Goal: Find specific page/section: Find specific page/section

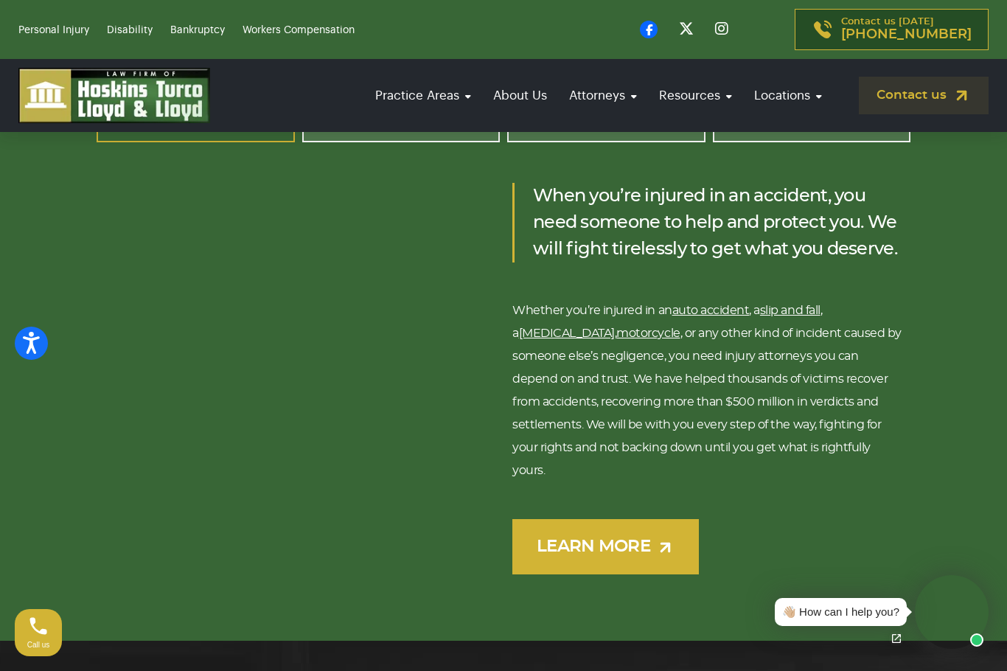
scroll to position [2188, 0]
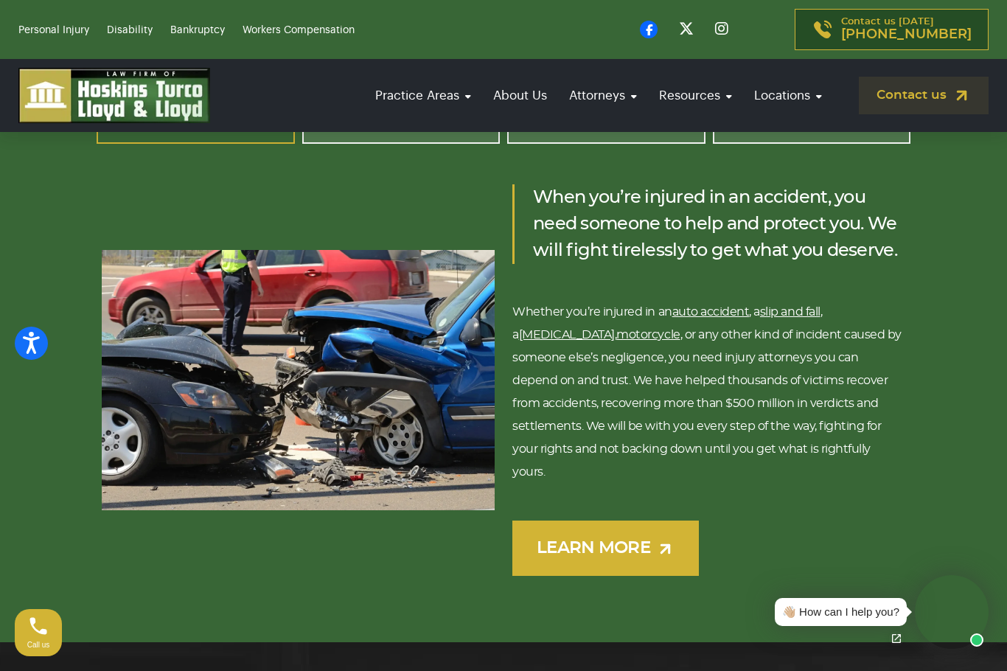
click at [209, 25] on link "Bankruptcy" at bounding box center [197, 30] width 55 height 10
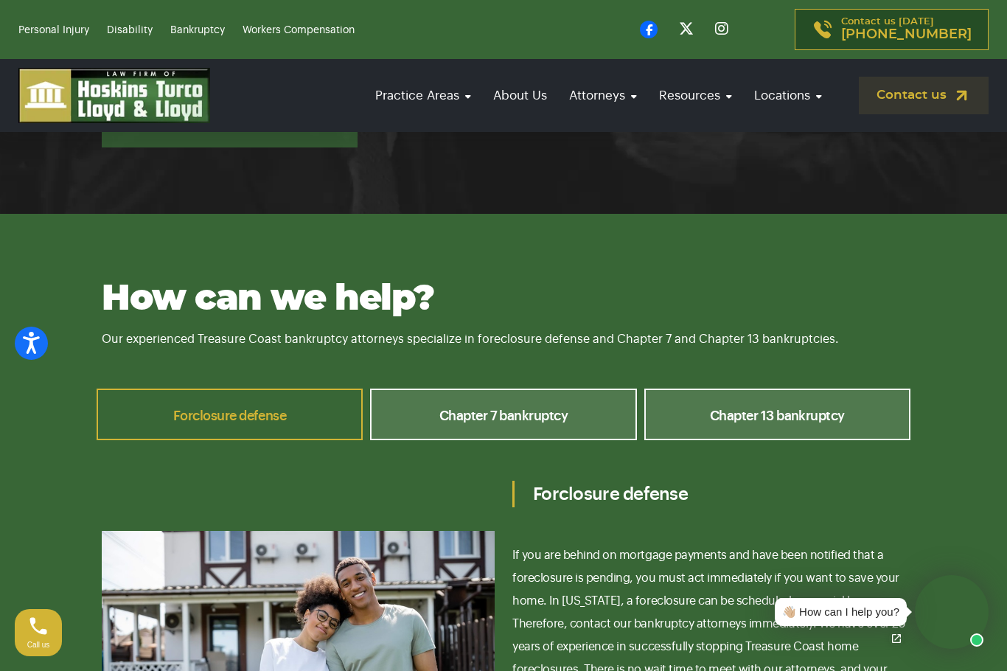
scroll to position [5713, 0]
click at [582, 388] on link "Chapter 7 bankruptcy" at bounding box center [503, 414] width 266 height 52
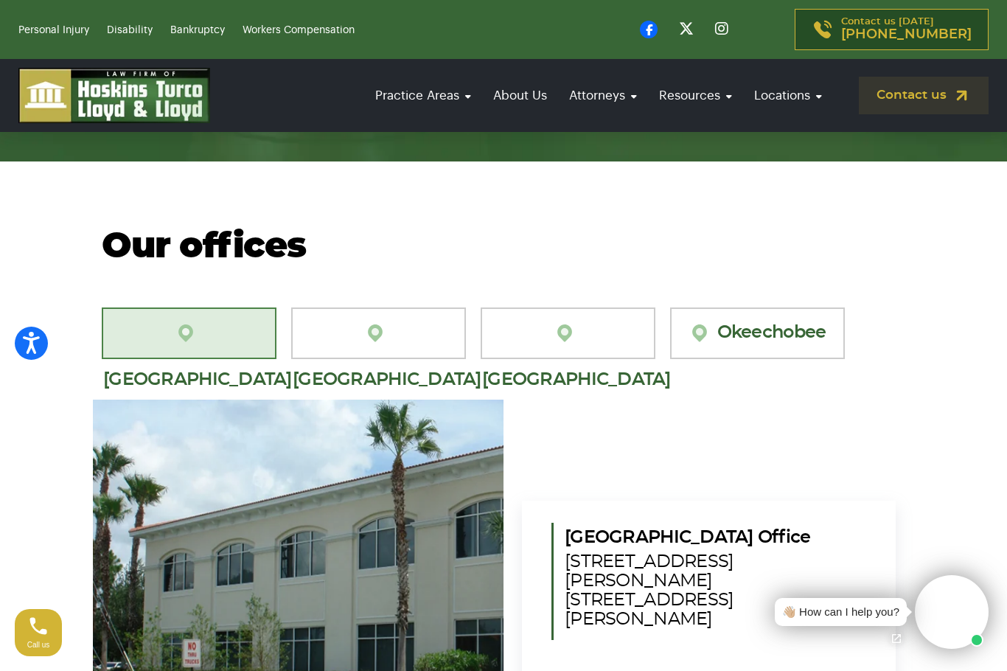
scroll to position [8586, 0]
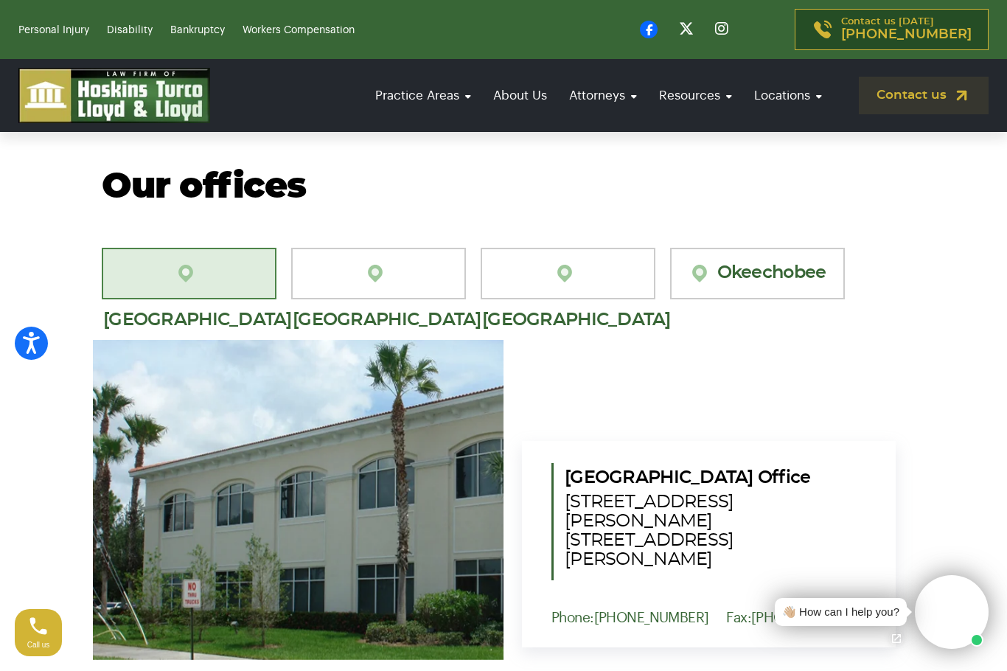
click at [392, 248] on link "[GEOGRAPHIC_DATA][PERSON_NAME]" at bounding box center [378, 274] width 175 height 52
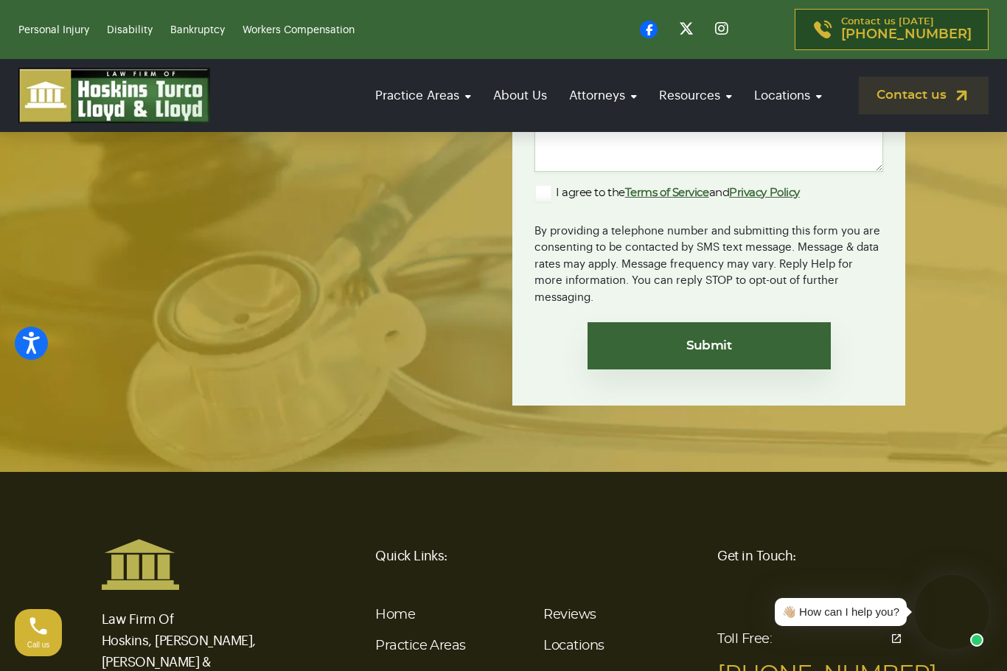
scroll to position [9578, 0]
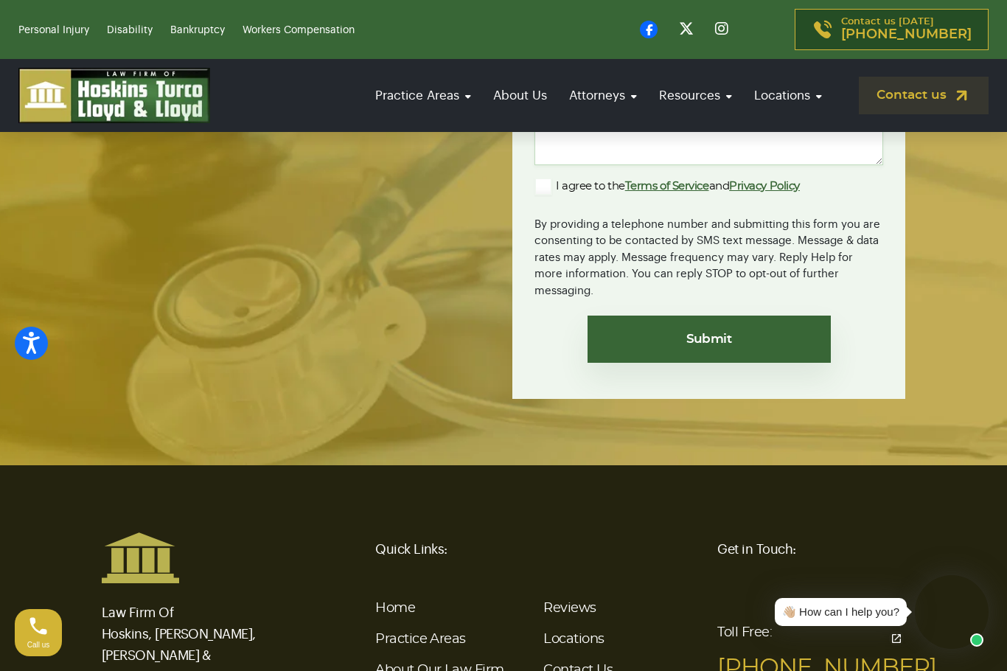
click at [578, 632] on link "Locations" at bounding box center [573, 638] width 60 height 13
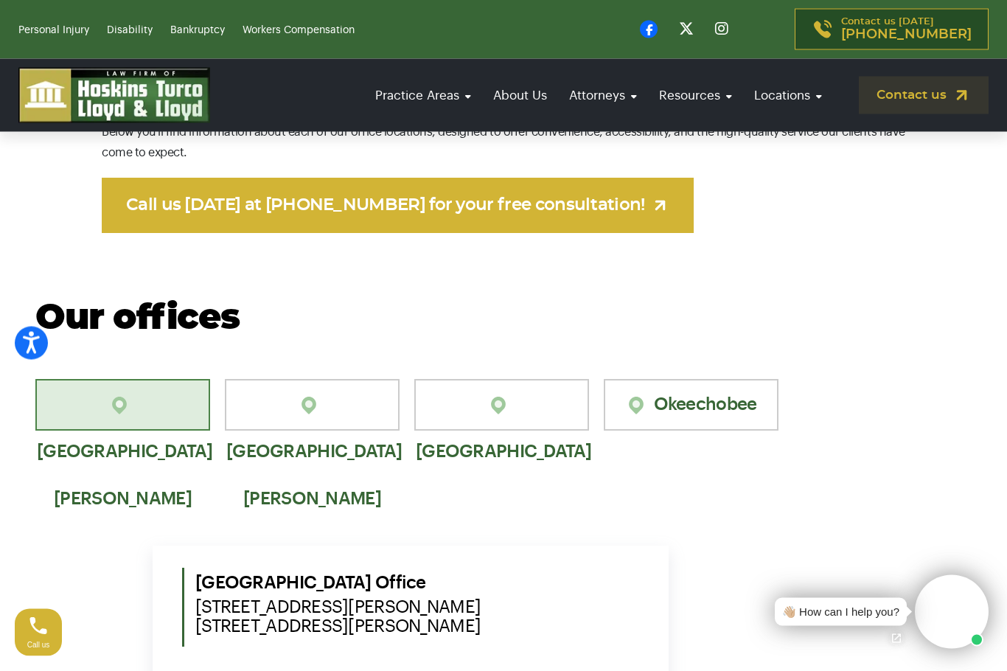
scroll to position [947, 0]
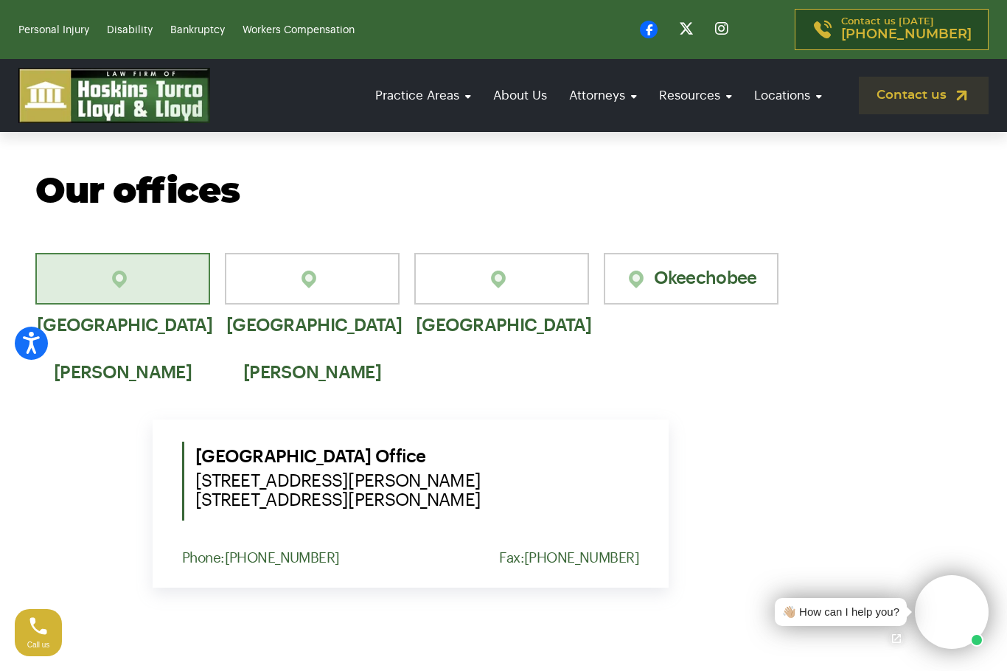
click at [537, 266] on link "[GEOGRAPHIC_DATA]" at bounding box center [501, 279] width 175 height 52
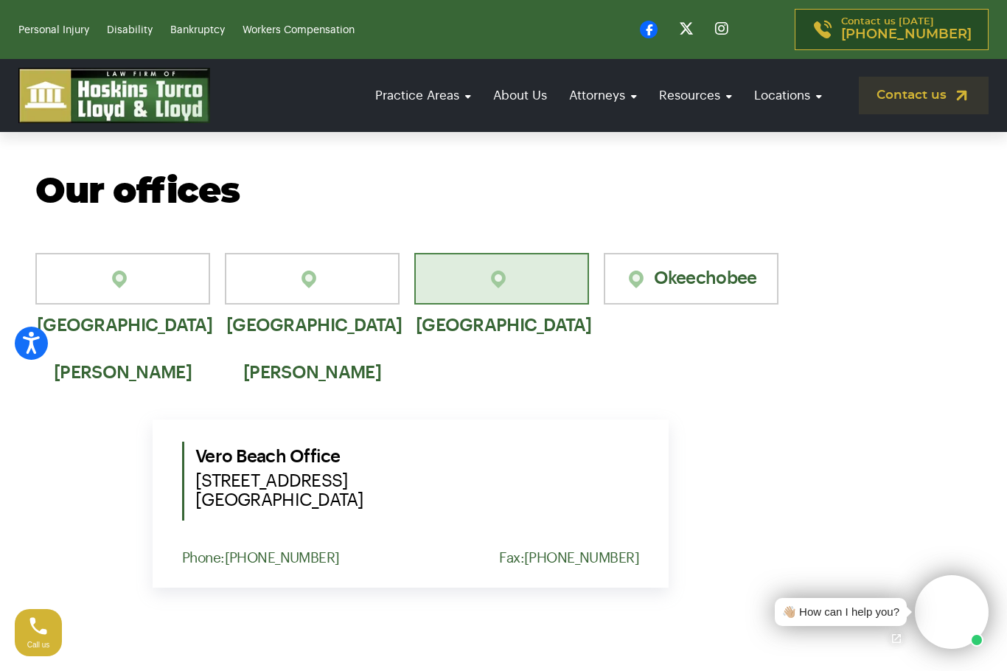
click at [293, 256] on link "[GEOGRAPHIC_DATA][PERSON_NAME]" at bounding box center [312, 279] width 175 height 52
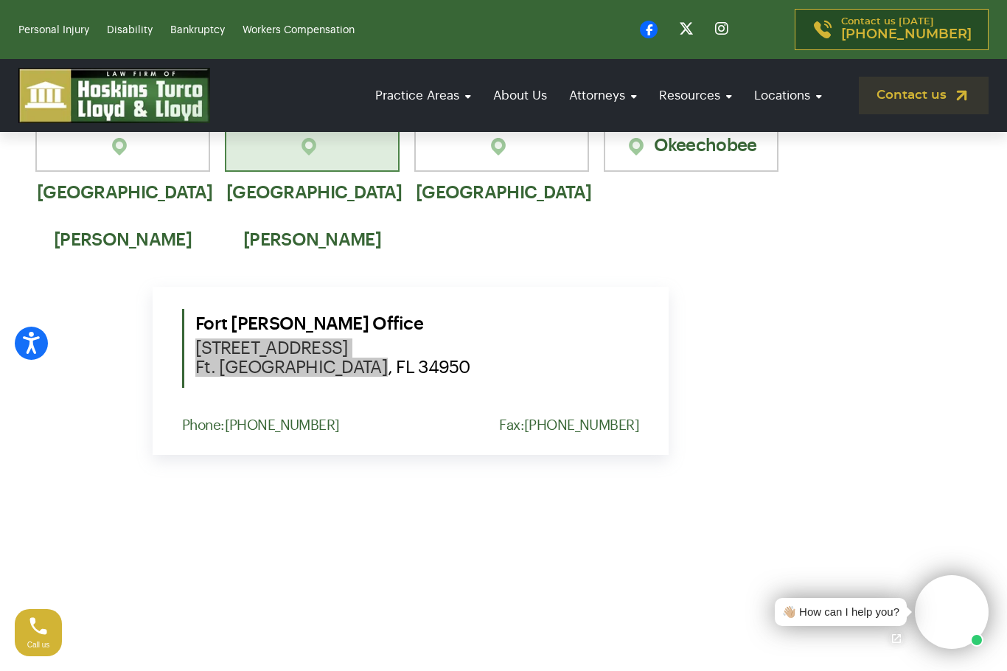
scroll to position [1087, 0]
